Goal: Task Accomplishment & Management: Use online tool/utility

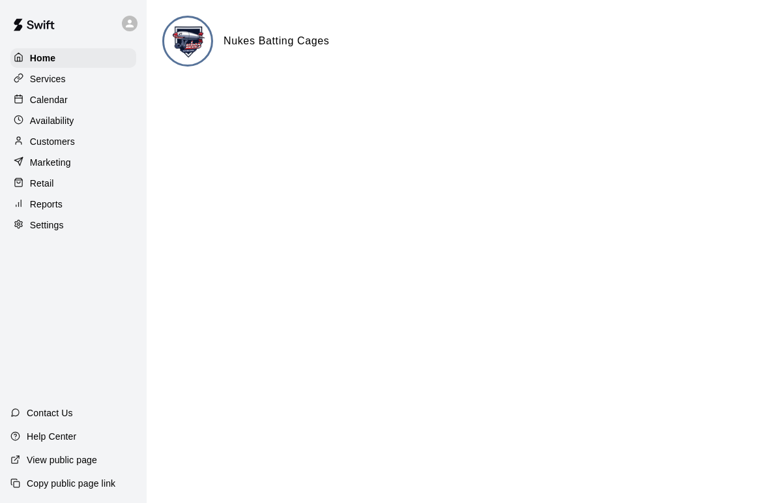
click at [59, 99] on p "Calendar" at bounding box center [49, 99] width 38 height 13
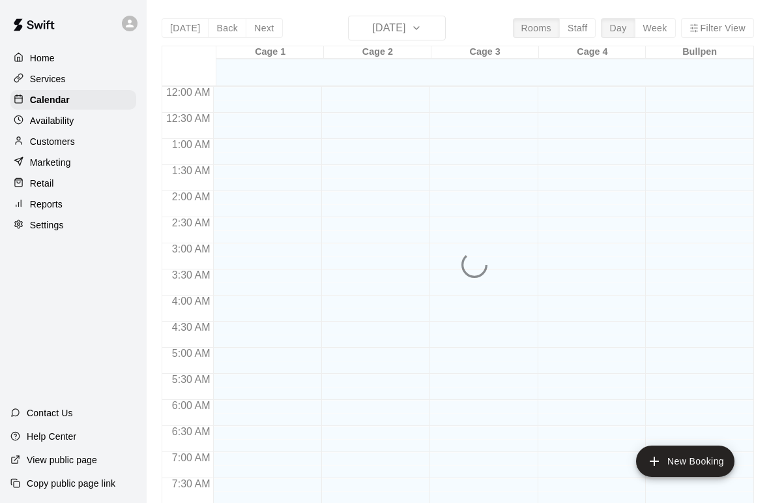
scroll to position [692, 0]
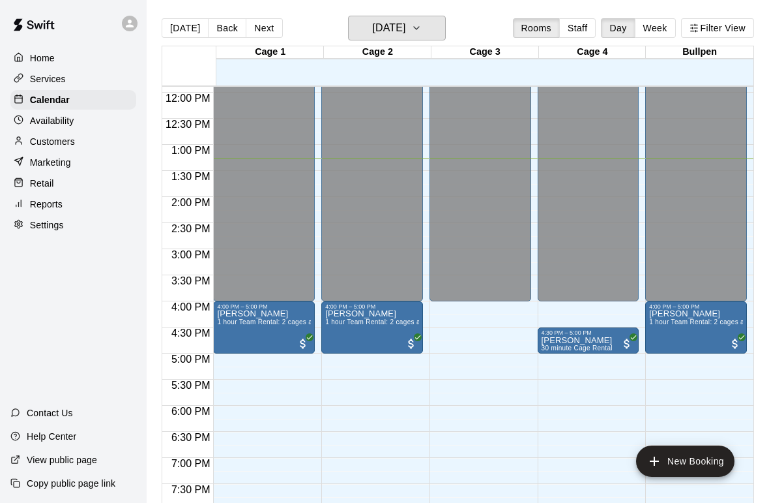
click at [422, 27] on icon "button" at bounding box center [416, 28] width 10 height 16
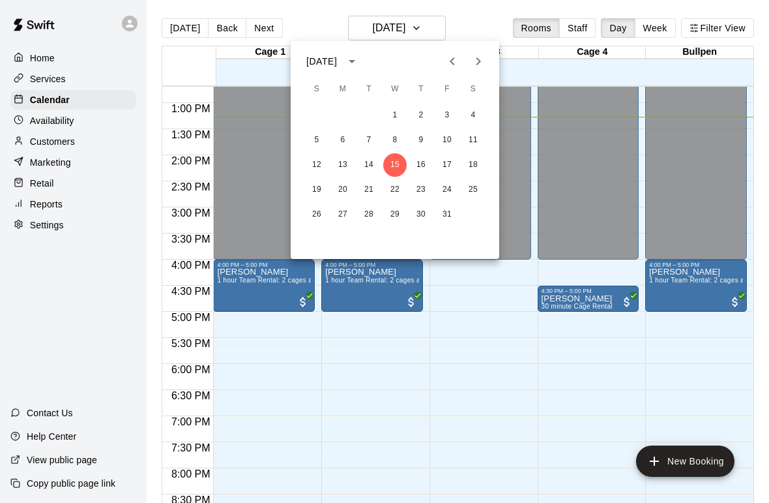
scroll to position [663, 0]
click at [424, 158] on button "16" at bounding box center [421, 164] width 23 height 23
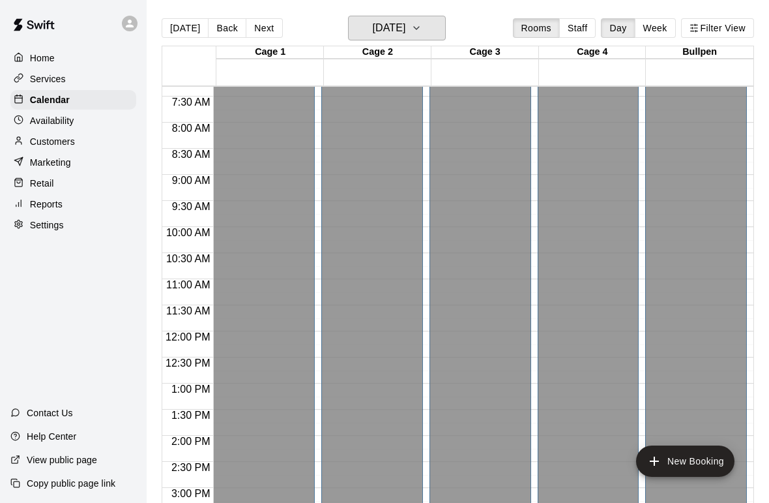
click at [430, 32] on button "[DATE]" at bounding box center [397, 28] width 98 height 25
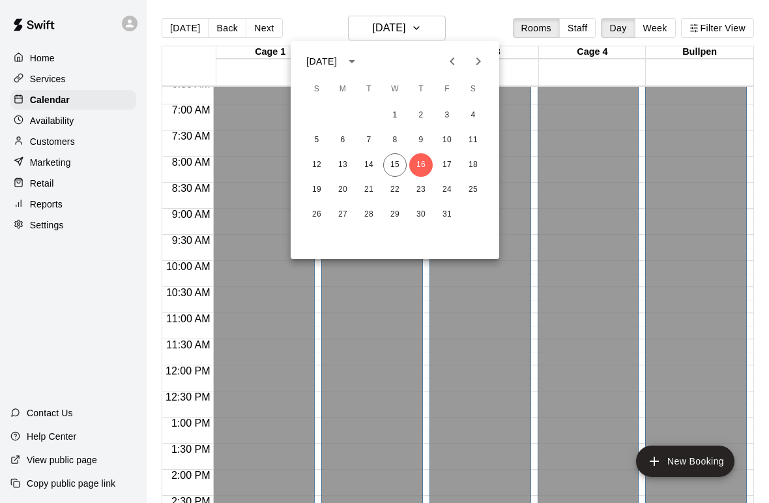
scroll to position [346, 0]
click at [447, 165] on button "17" at bounding box center [447, 164] width 23 height 23
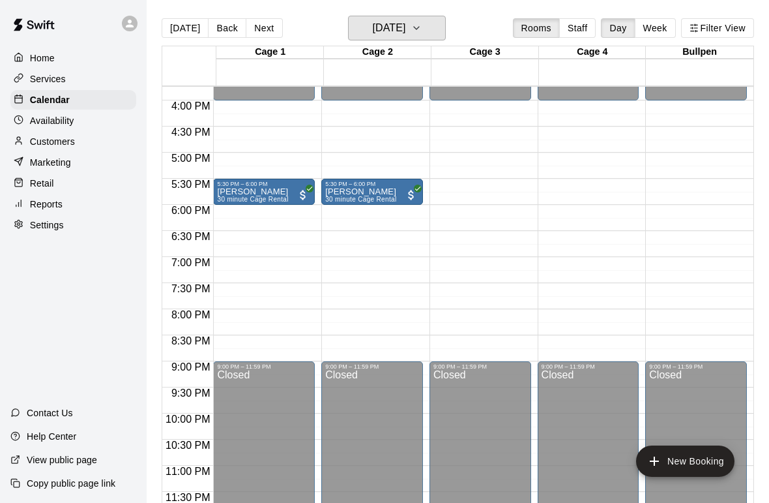
scroll to position [822, 0]
click at [422, 31] on icon "button" at bounding box center [416, 28] width 10 height 16
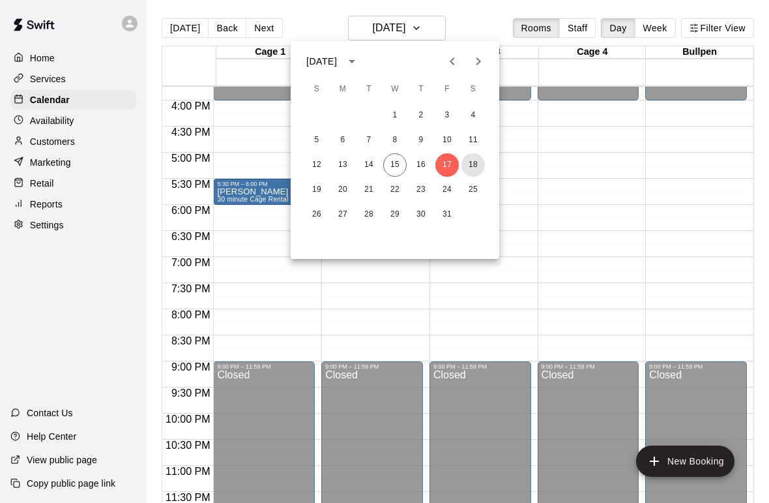
click at [478, 169] on button "18" at bounding box center [473, 164] width 23 height 23
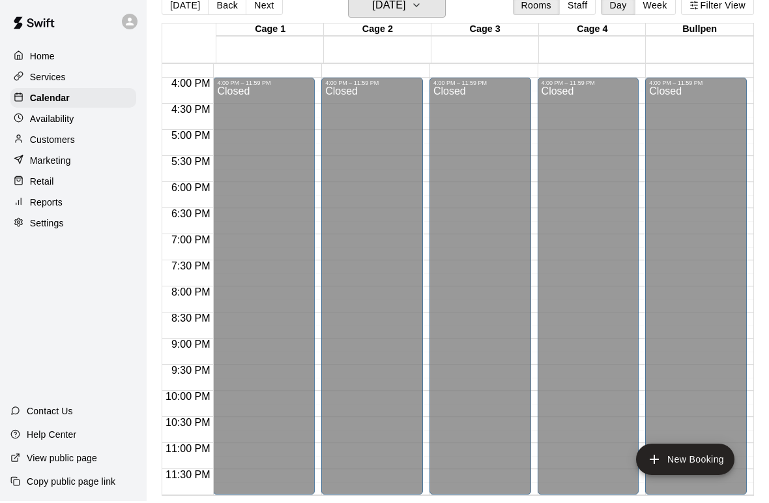
scroll to position [0, 0]
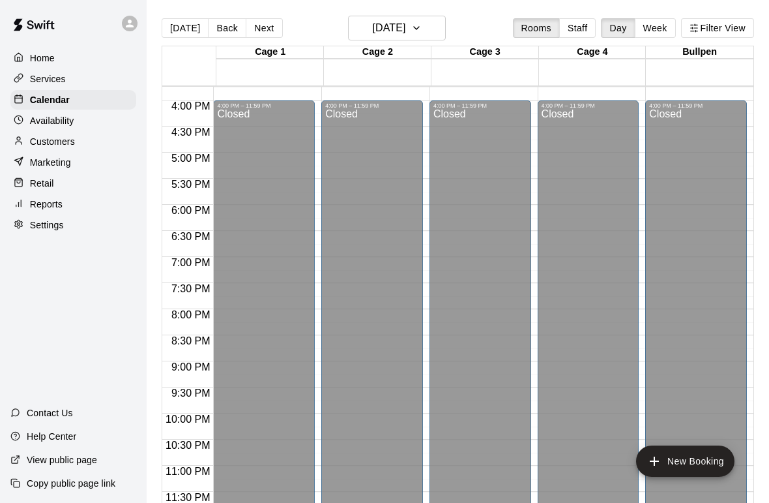
click at [59, 200] on p "Reports" at bounding box center [46, 204] width 33 height 13
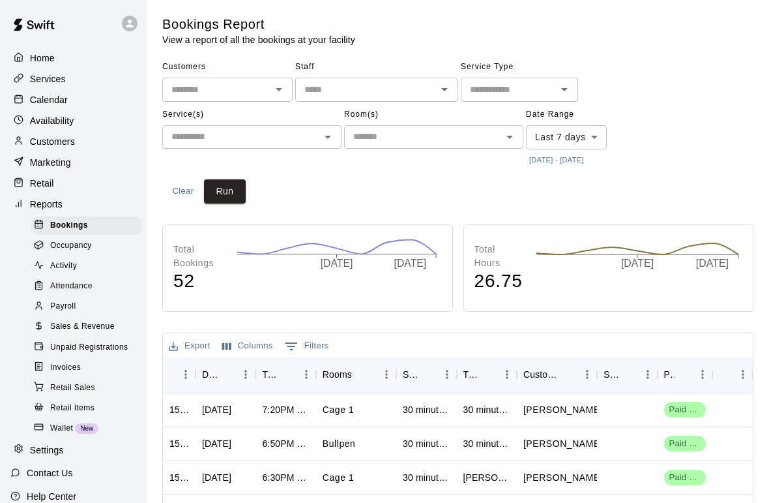
click at [94, 326] on span "Sales & Revenue" at bounding box center [82, 326] width 65 height 13
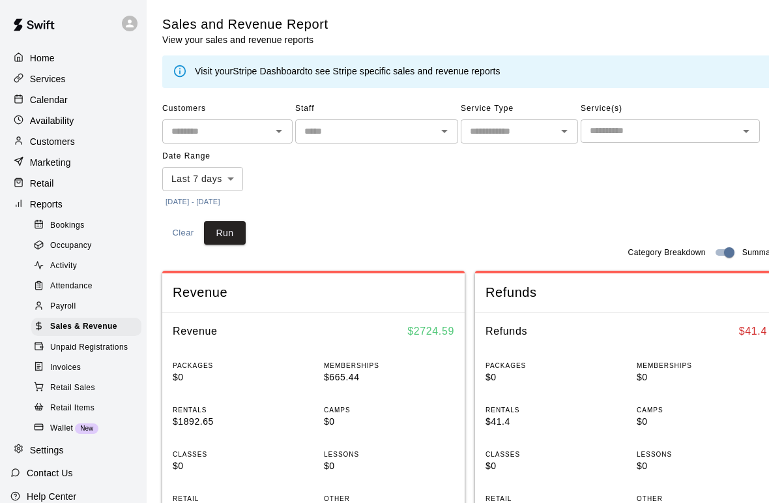
click at [235, 180] on body "Home Services Calendar Availability Customers Marketing Retail Reports Bookings…" at bounding box center [384, 510] width 769 height 1020
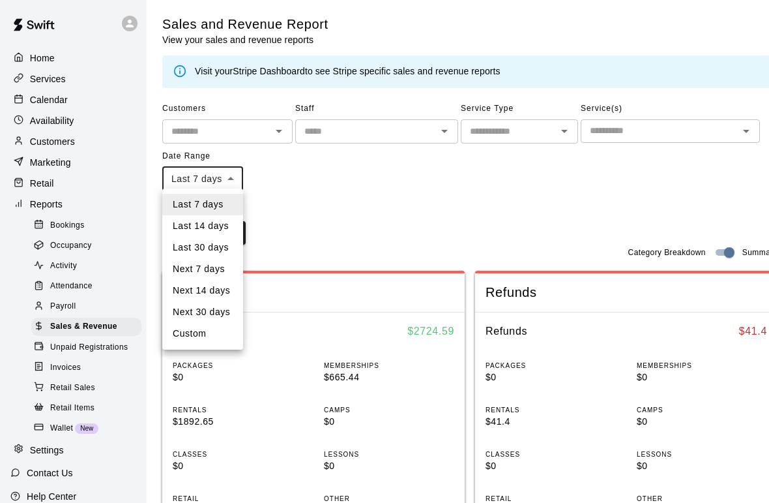
click at [231, 254] on li "Last 30 days" at bounding box center [202, 248] width 81 height 22
type input "*****"
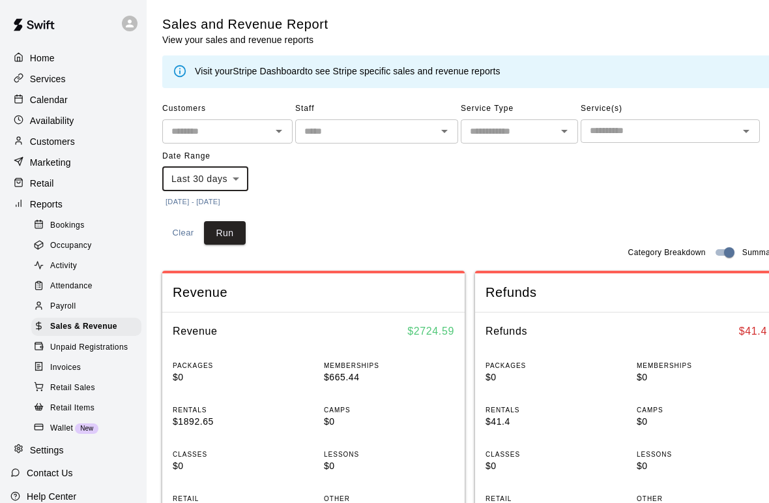
click at [236, 222] on button "Run" at bounding box center [225, 233] width 42 height 24
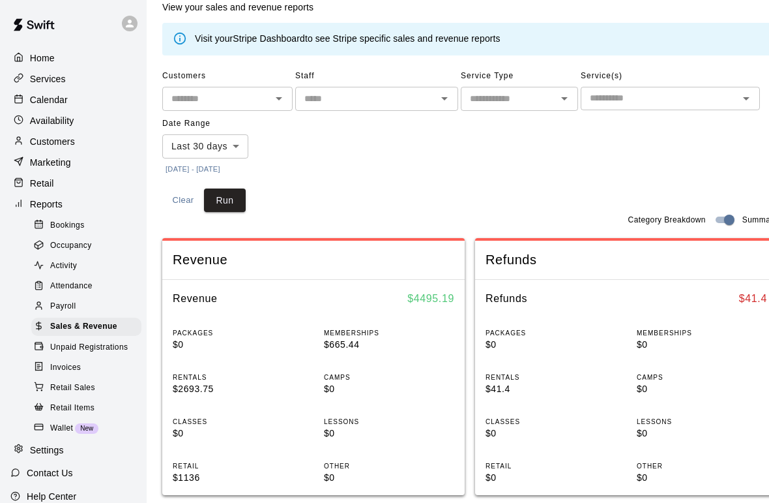
scroll to position [32, 0]
